Goal: Transaction & Acquisition: Subscribe to service/newsletter

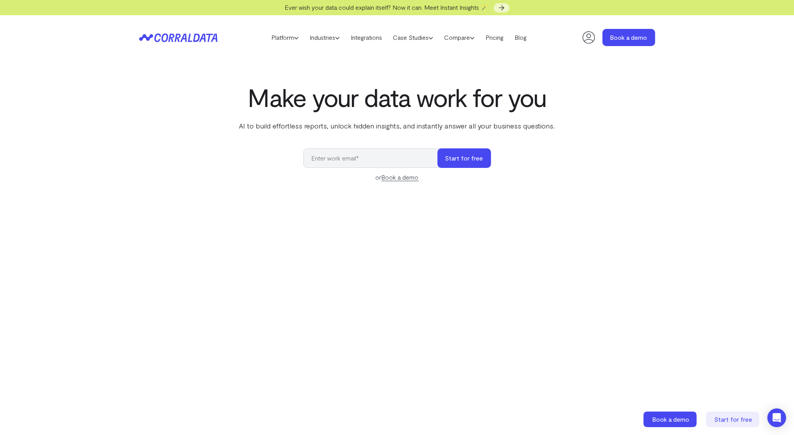
click at [73, 56] on div "Platform AI Reporting Use AI to effortlessly answer any business questions from…" at bounding box center [397, 37] width 794 height 45
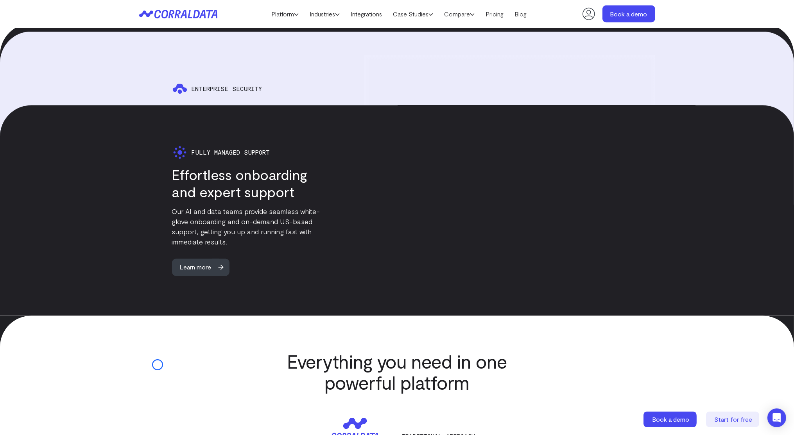
scroll to position [1972, 0]
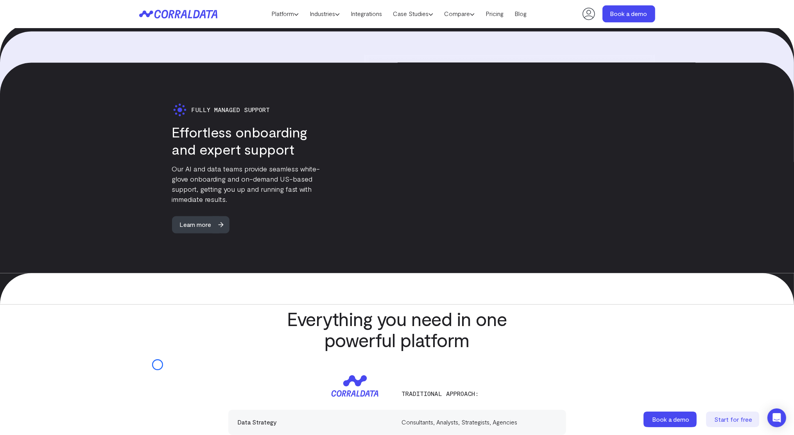
click at [61, 63] on div "Fully Managed Support Effortless onboarding and expert support Our AI and data …" at bounding box center [397, 168] width 794 height 211
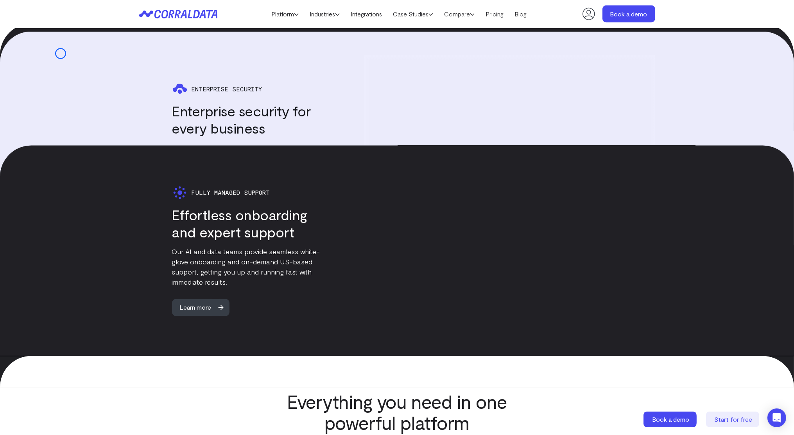
scroll to position [1868, 0]
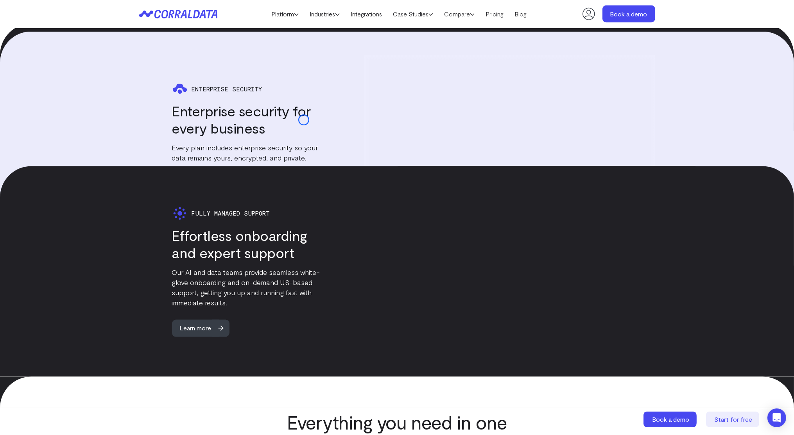
click at [304, 120] on h3 "Enterprise security for every business" at bounding box center [249, 120] width 155 height 34
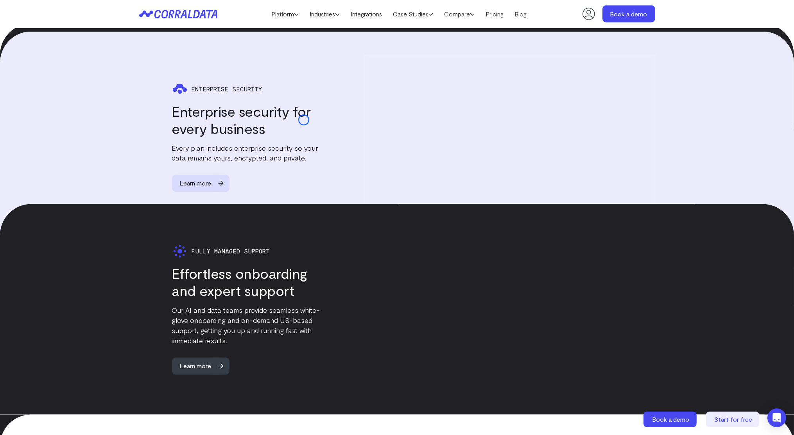
scroll to position [1823, 0]
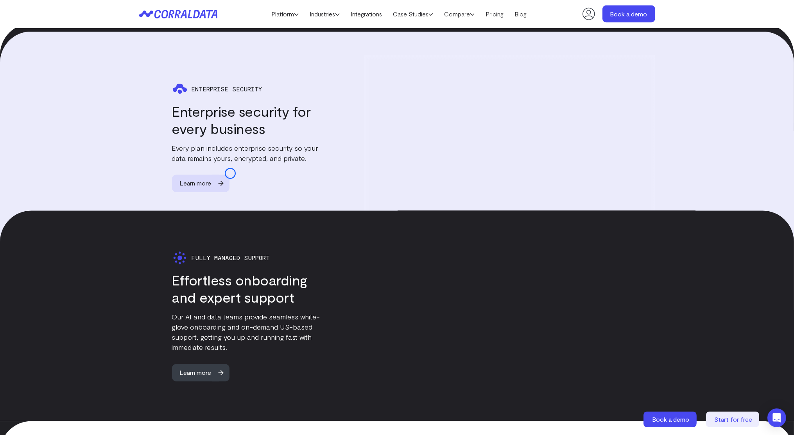
click at [230, 174] on div "Enterprise Security Enterprise security for every business Every plan includes …" at bounding box center [233, 136] width 188 height 111
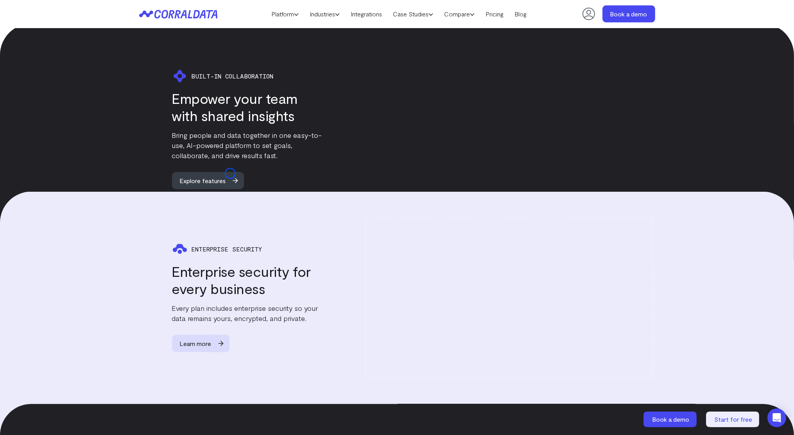
scroll to position [1620, 0]
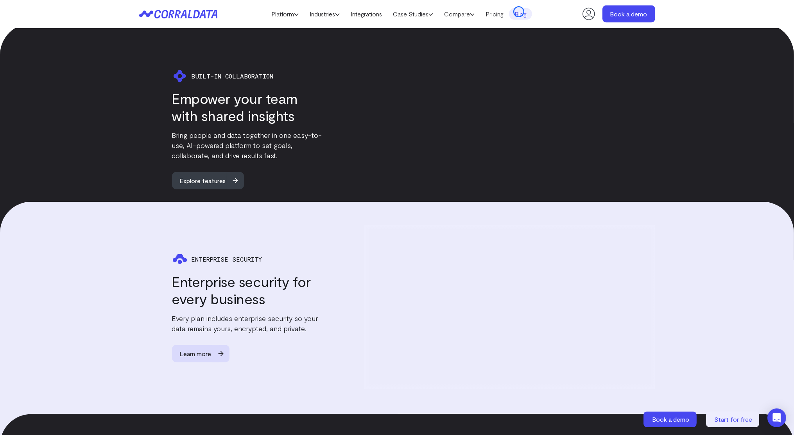
click at [519, 12] on link "Blog" at bounding box center [520, 14] width 23 height 12
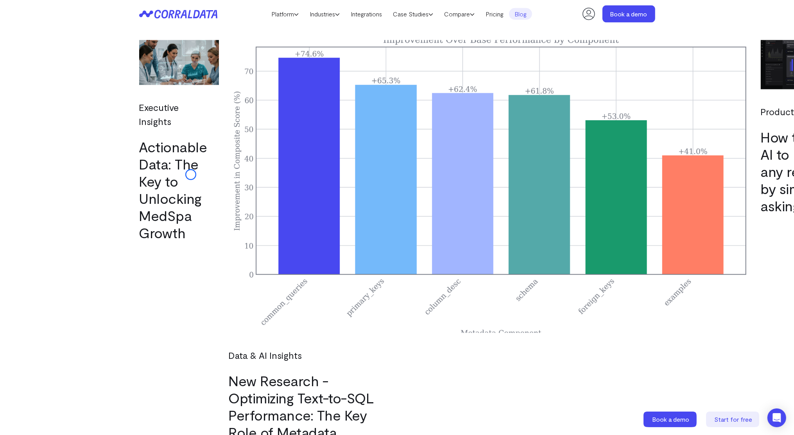
scroll to position [2008, 0]
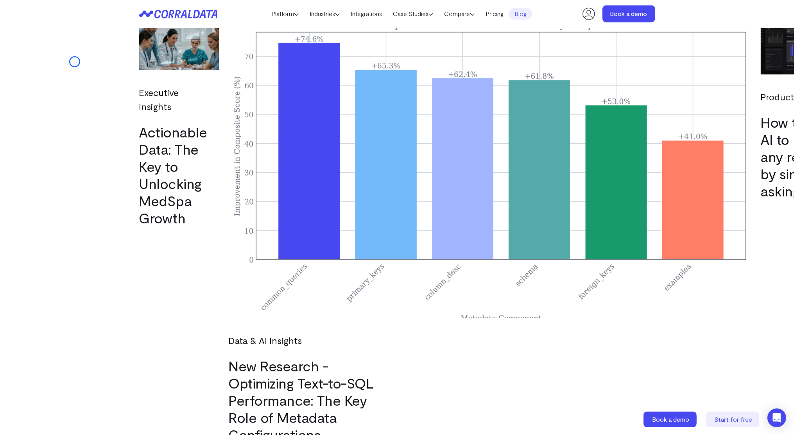
scroll to position [1979, 0]
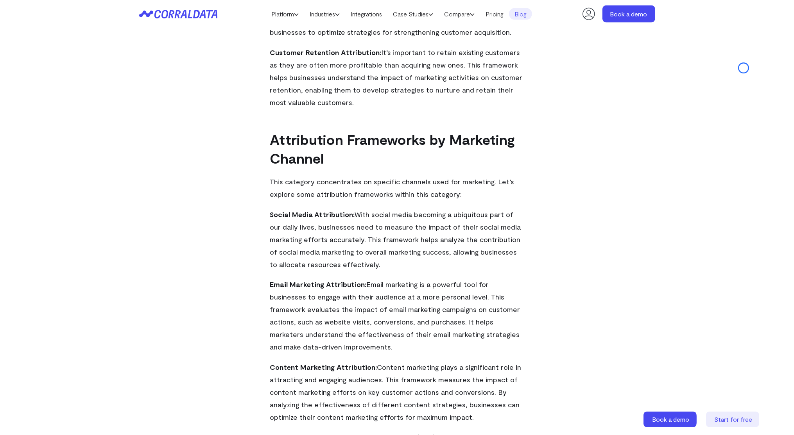
scroll to position [1716, 0]
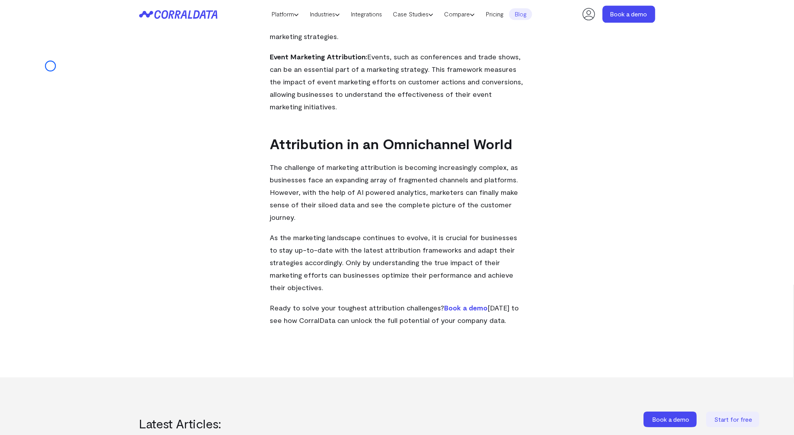
scroll to position [2522, 0]
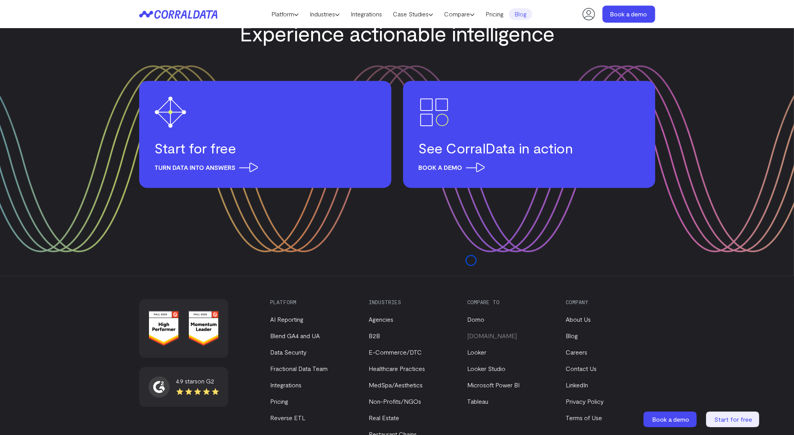
click at [471, 332] on link "[DOMAIN_NAME]" at bounding box center [492, 335] width 50 height 7
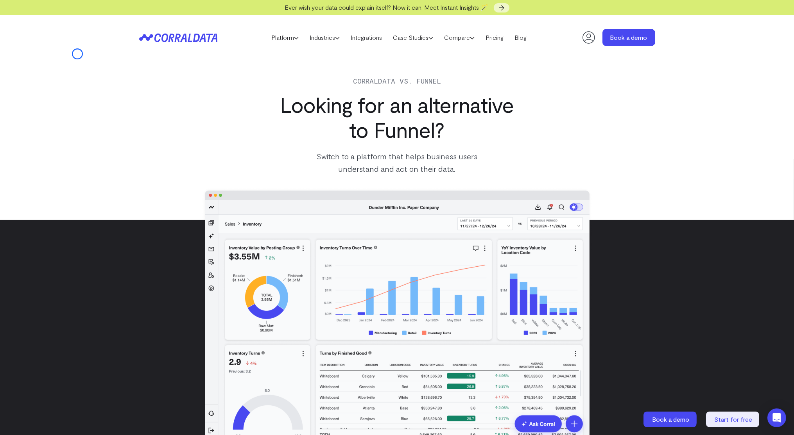
click at [77, 54] on div "Platform AI Reporting Use AI to effortlessly answer any business questions from…" at bounding box center [397, 37] width 794 height 45
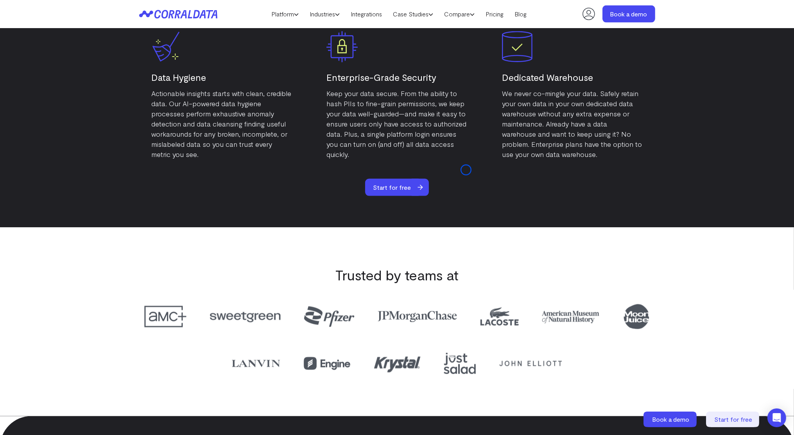
scroll to position [1587, 0]
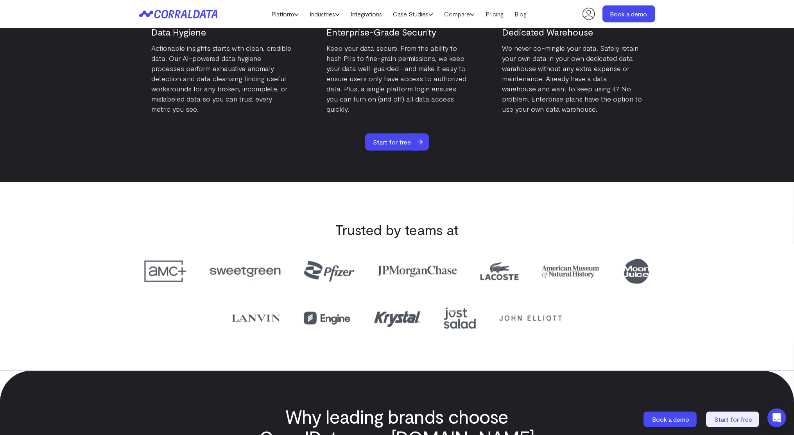
click at [77, 54] on section "A secure platform for all your private data Data Hygiene Actionable insights st…" at bounding box center [397, 35] width 794 height 293
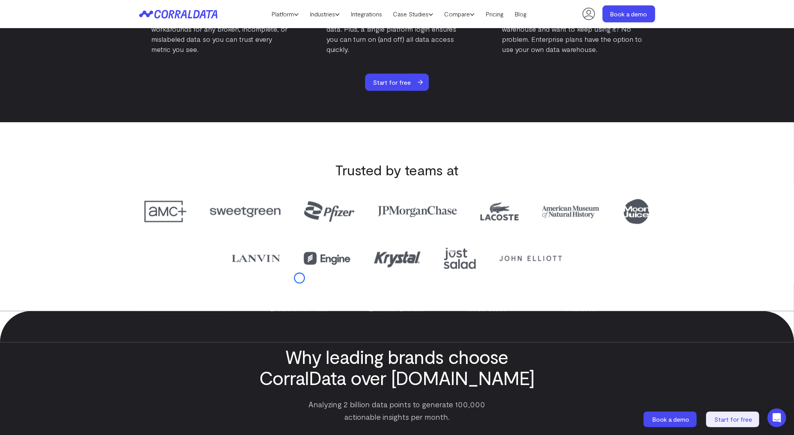
click at [299, 278] on section "Trusted by teams at" at bounding box center [397, 216] width 794 height 189
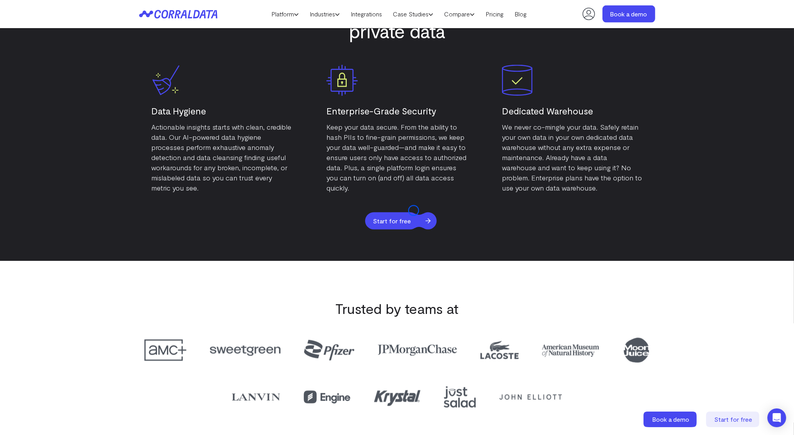
click at [414, 213] on span "Start for free" at bounding box center [392, 221] width 54 height 17
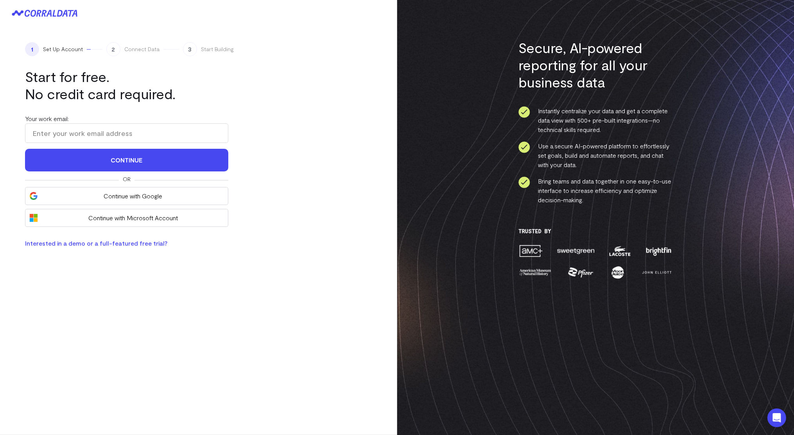
click at [41, 65] on div "1 Set Up Account 2 Connect Data 3 Start Building Start for free. No credit card…" at bounding box center [198, 145] width 397 height 237
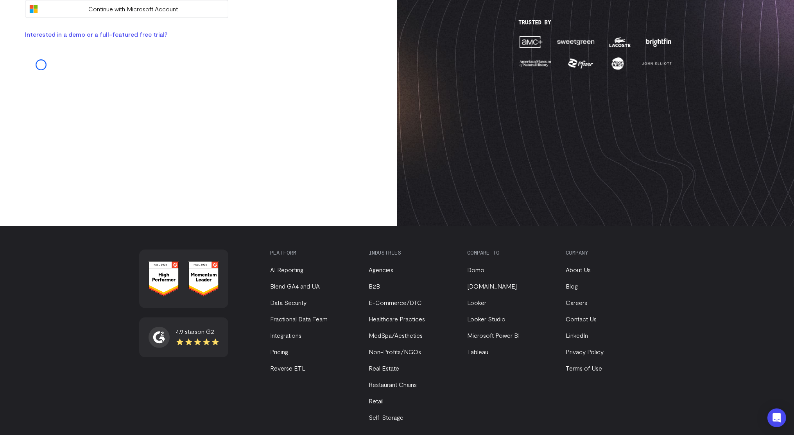
scroll to position [235, 0]
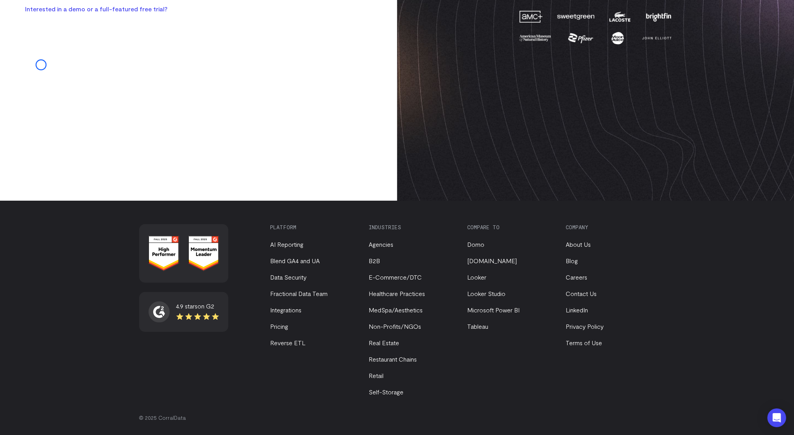
click at [494, 291] on link "Looker Studio" at bounding box center [486, 293] width 38 height 7
